Goal: Information Seeking & Learning: Learn about a topic

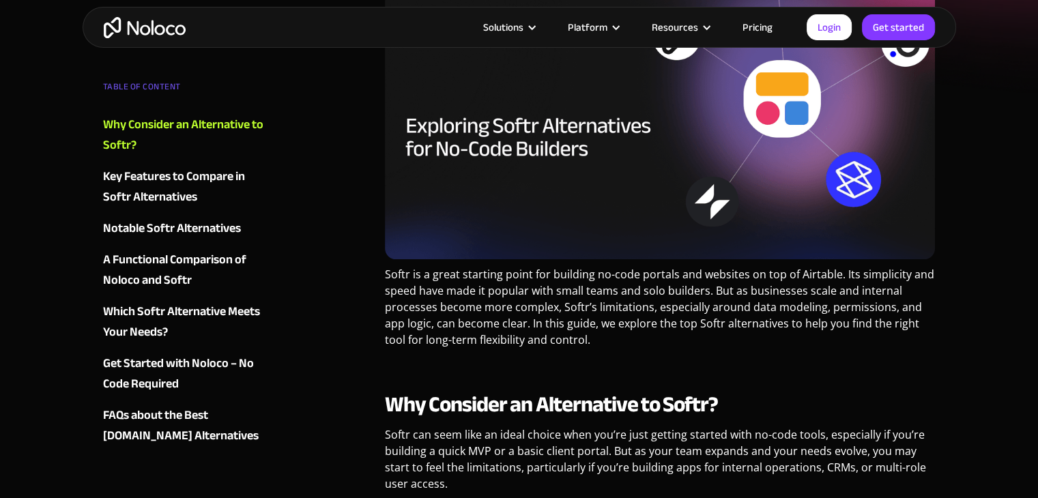
scroll to position [614, 0]
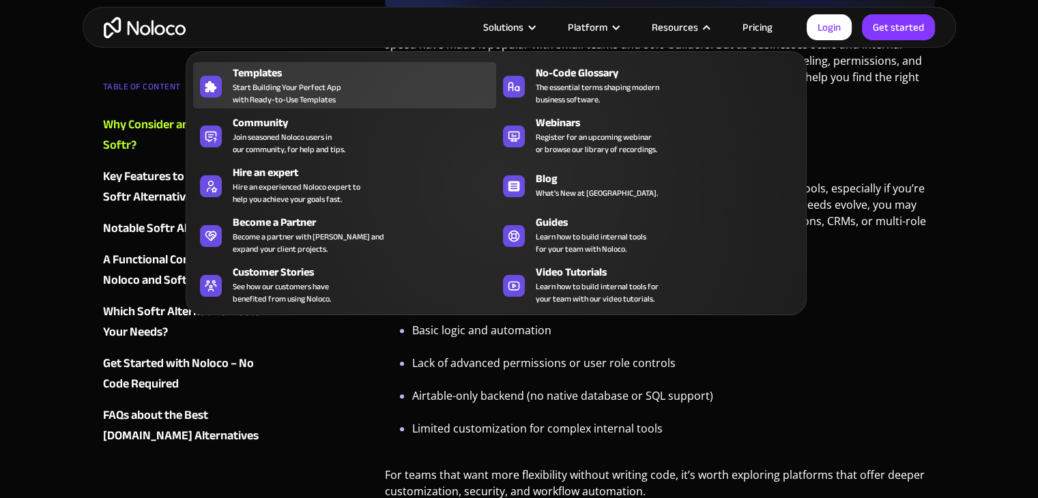
click at [291, 81] on span "Start Building Your Perfect App with Ready-to-Use Templates" at bounding box center [287, 93] width 109 height 25
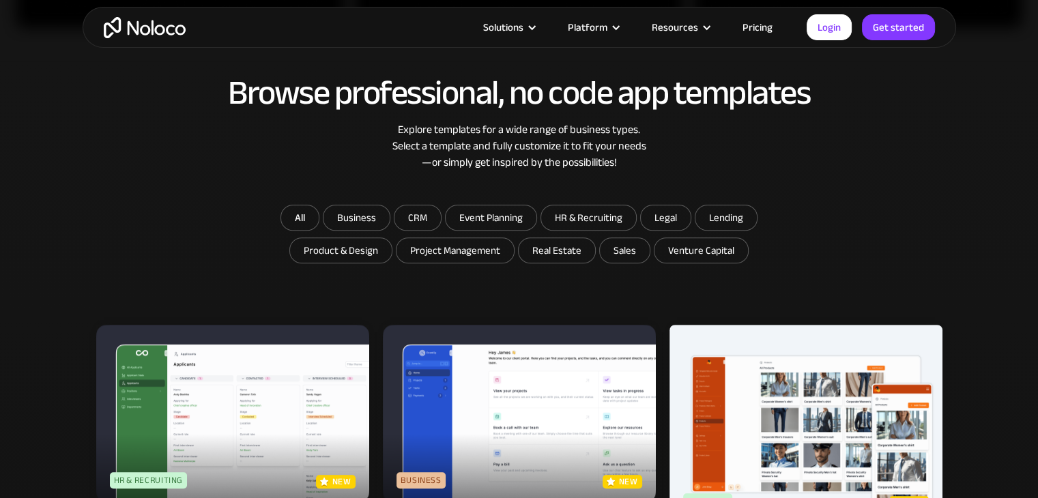
scroll to position [751, 0]
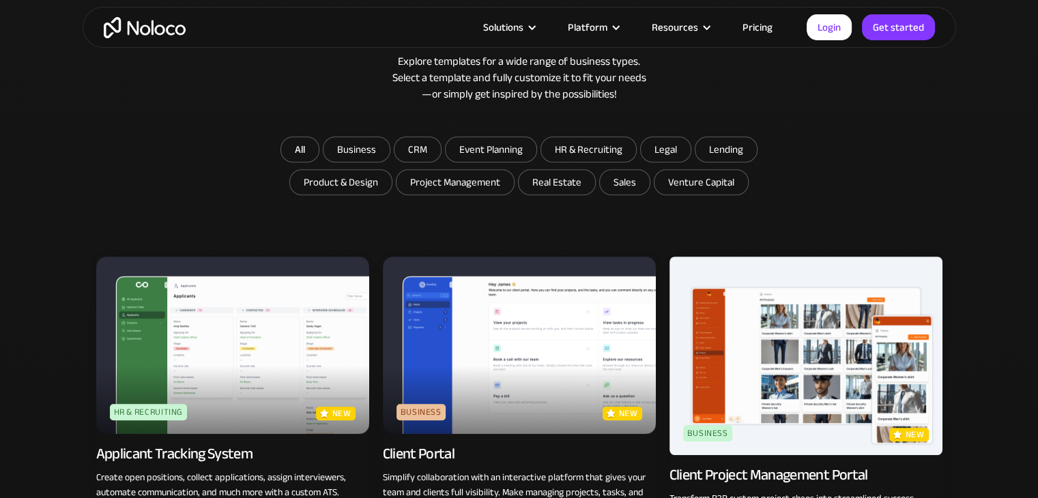
click at [759, 25] on link "Pricing" at bounding box center [758, 27] width 64 height 18
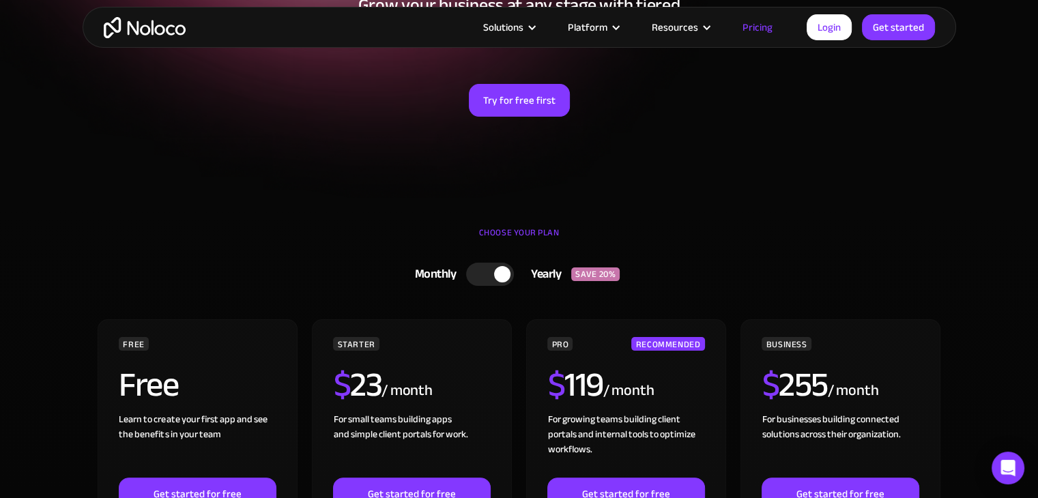
scroll to position [341, 0]
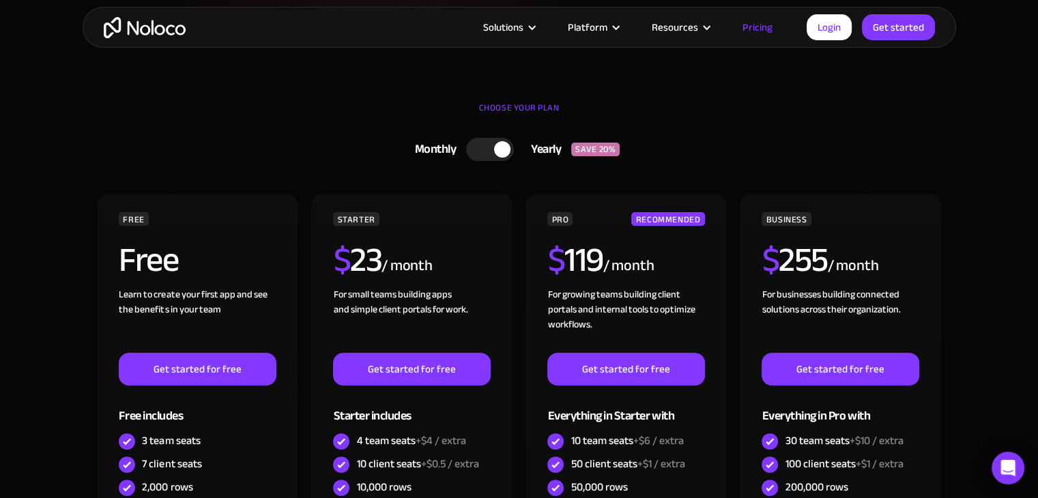
click at [479, 149] on div at bounding box center [490, 149] width 48 height 23
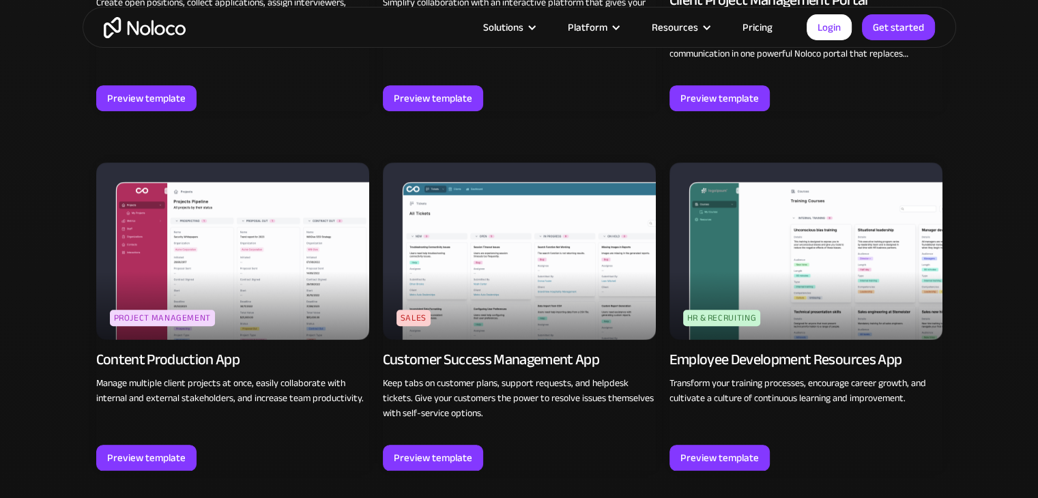
scroll to position [1229, 0]
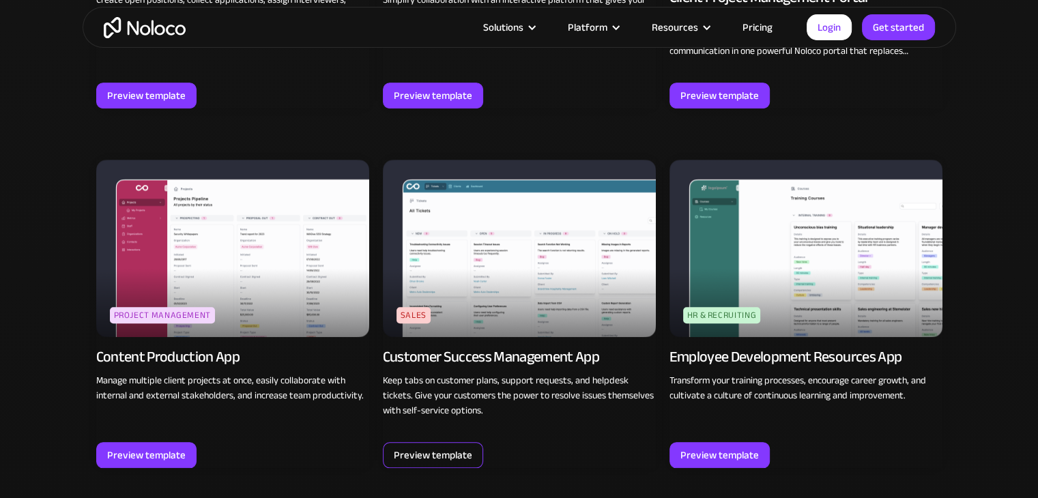
click at [424, 446] on div "Preview template" at bounding box center [433, 455] width 79 height 18
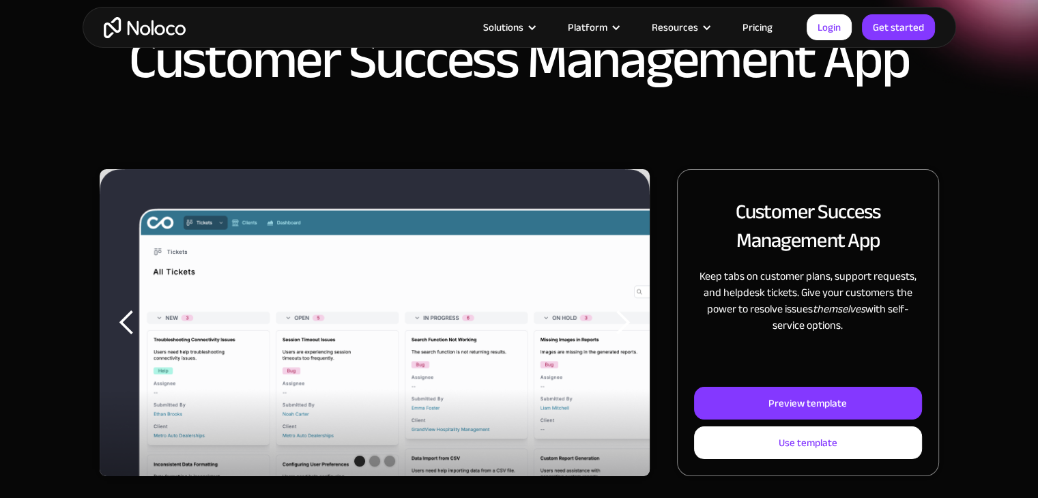
scroll to position [137, 0]
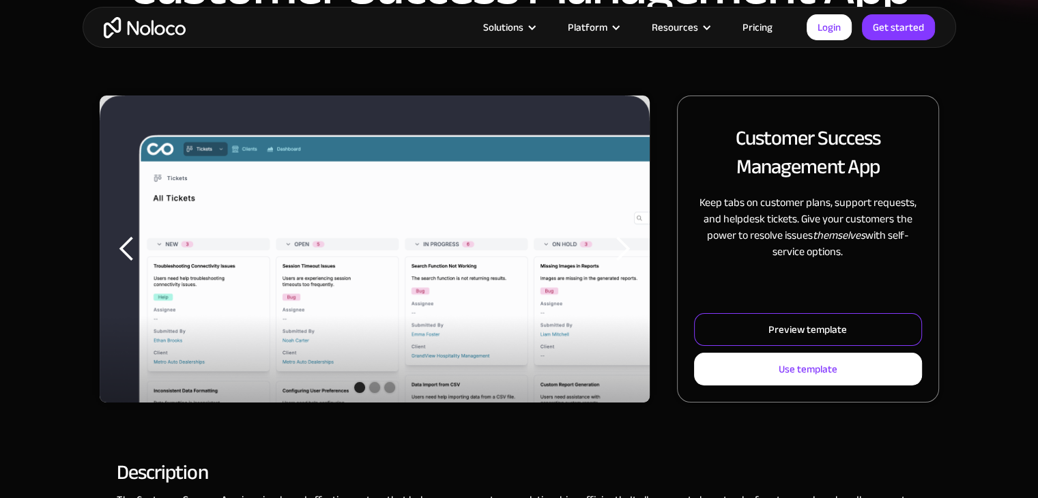
click at [767, 328] on link "Preview template" at bounding box center [807, 329] width 227 height 33
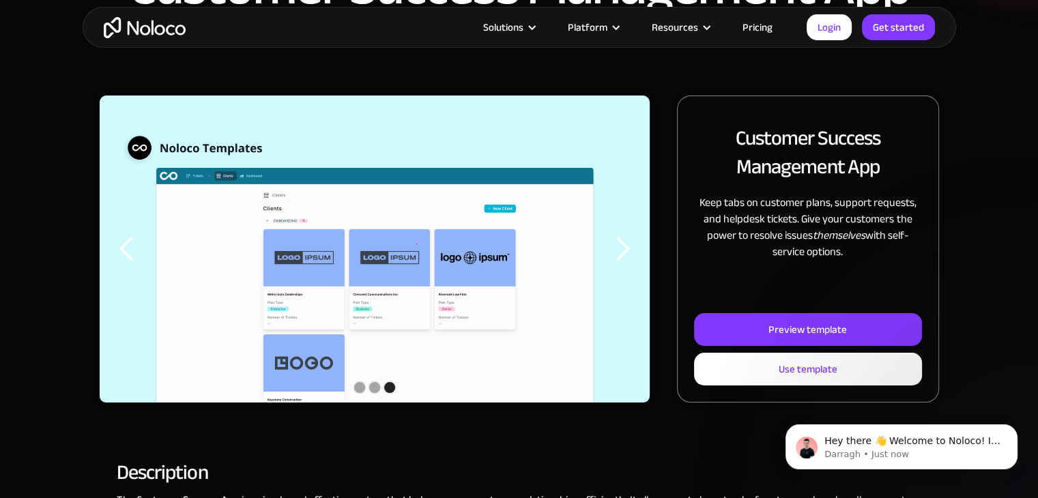
scroll to position [0, 0]
